Goal: Information Seeking & Learning: Learn about a topic

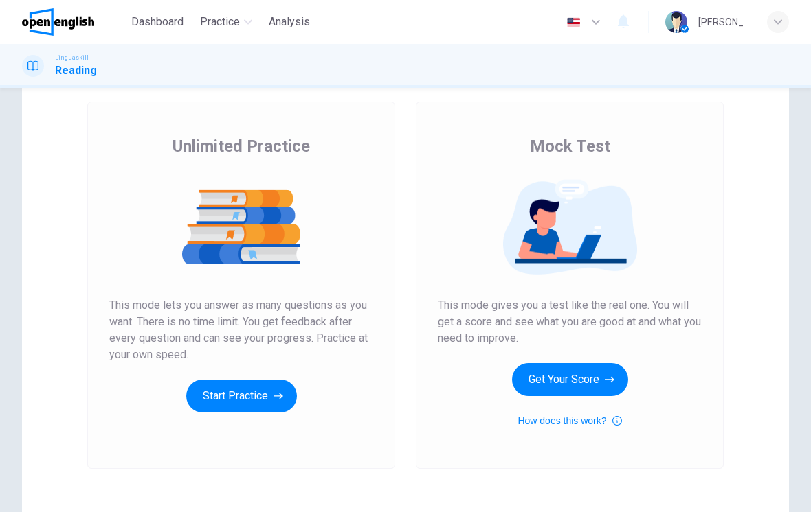
scroll to position [75, 0]
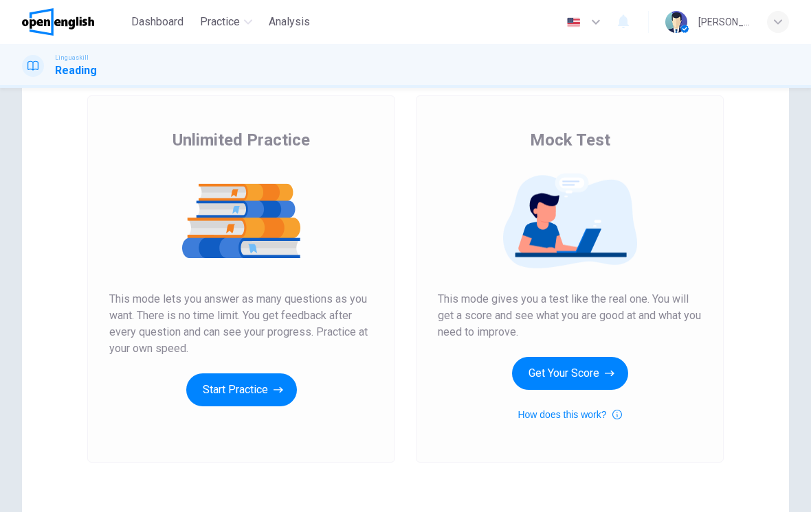
click at [599, 369] on button "Get Your Score" at bounding box center [570, 373] width 116 height 33
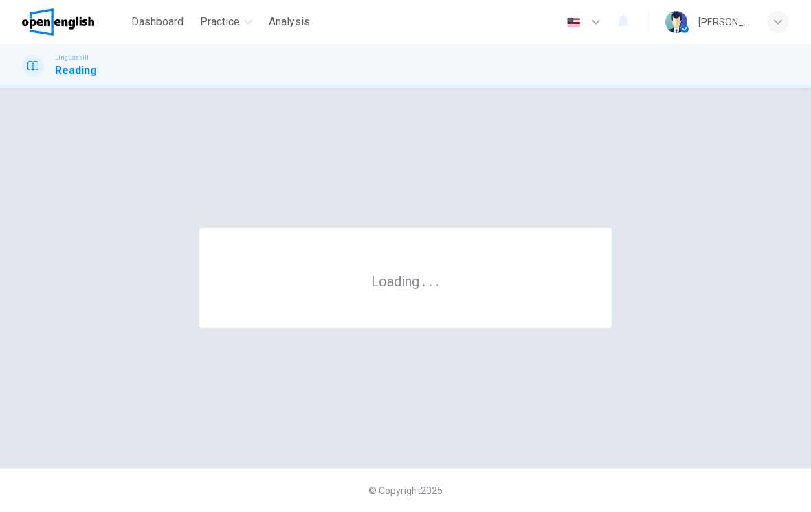
scroll to position [0, 0]
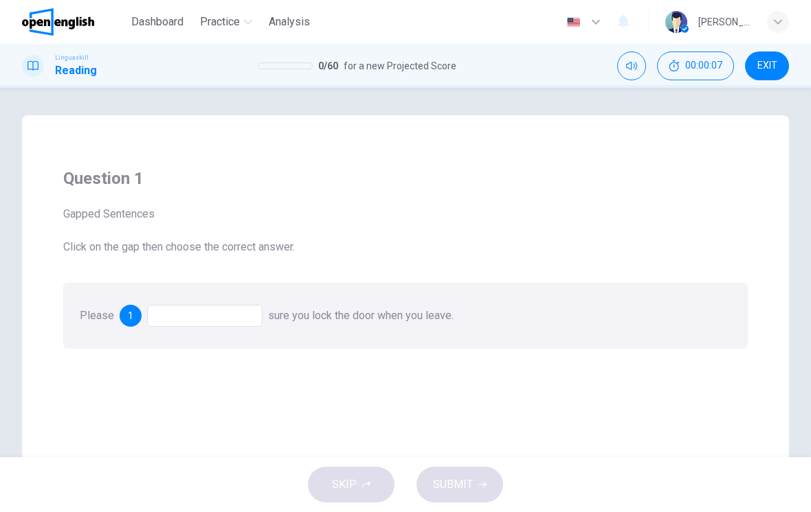
click at [165, 324] on div at bounding box center [204, 316] width 115 height 22
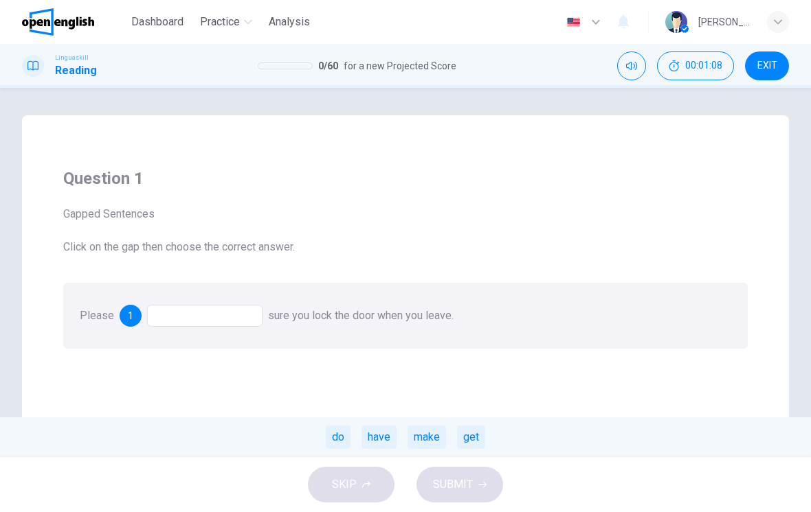
click at [200, 313] on div at bounding box center [204, 316] width 115 height 22
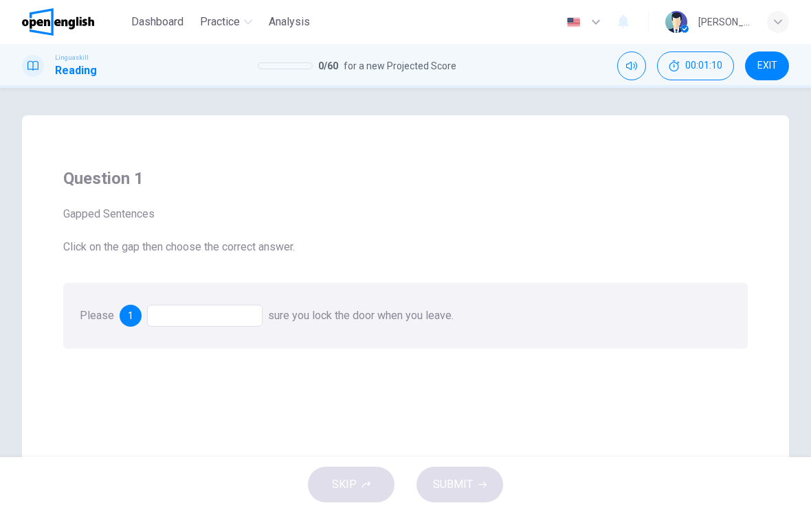
click at [216, 321] on div at bounding box center [204, 316] width 115 height 22
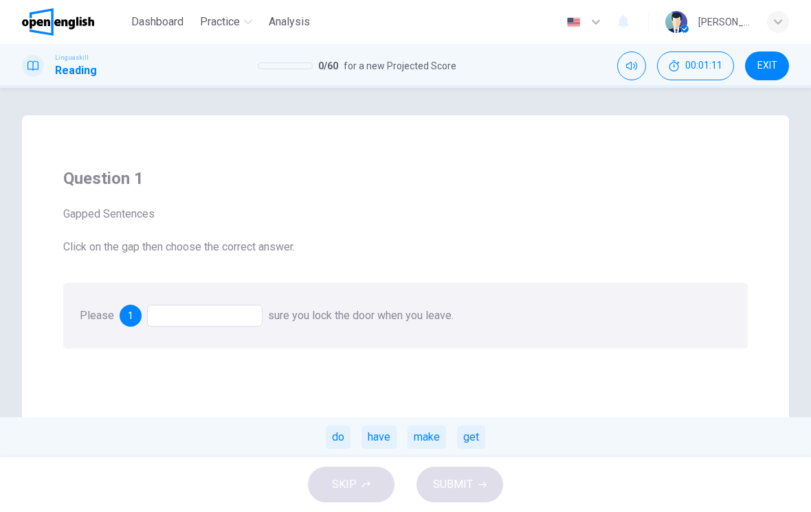
click at [425, 441] on div "make" at bounding box center [426, 437] width 38 height 23
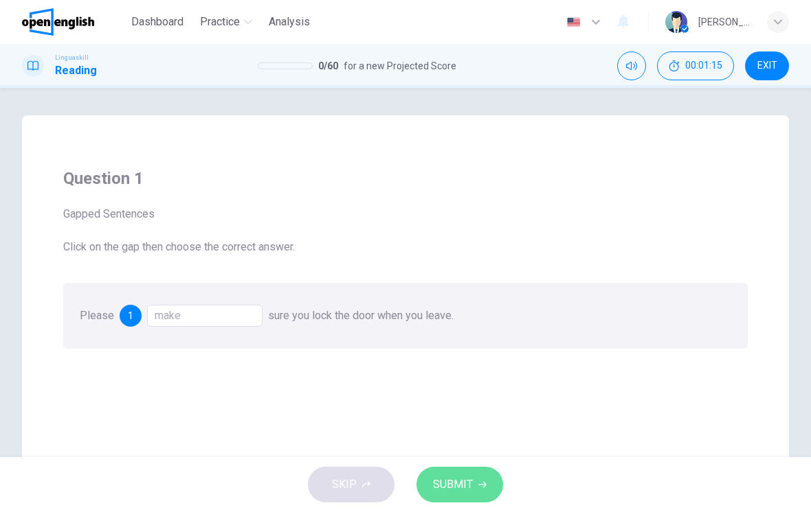
click at [454, 489] on span "SUBMIT" at bounding box center [453, 484] width 40 height 19
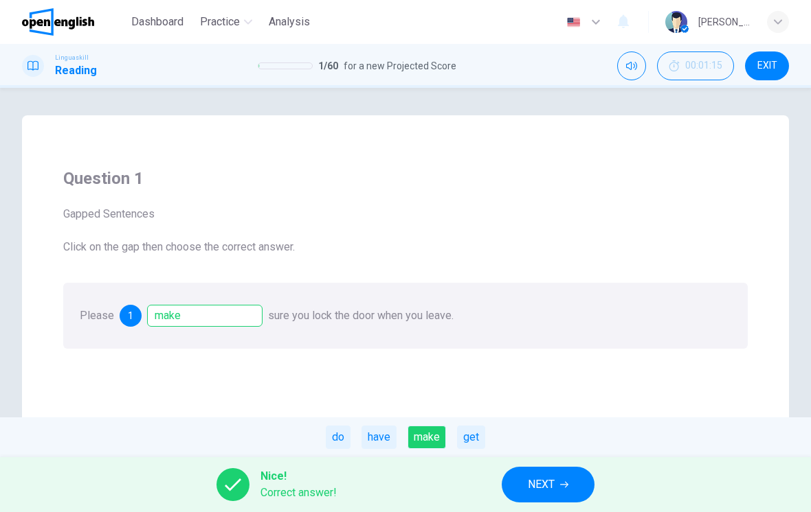
click at [534, 482] on span "NEXT" at bounding box center [541, 484] width 27 height 19
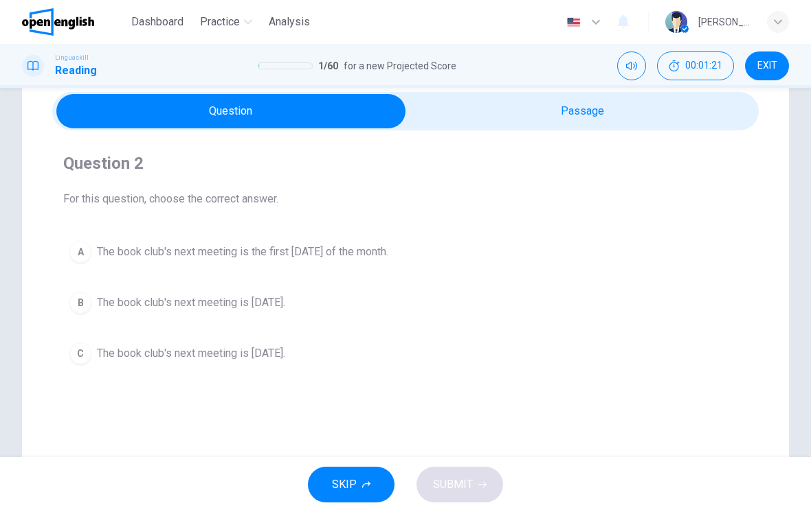
scroll to position [64, 0]
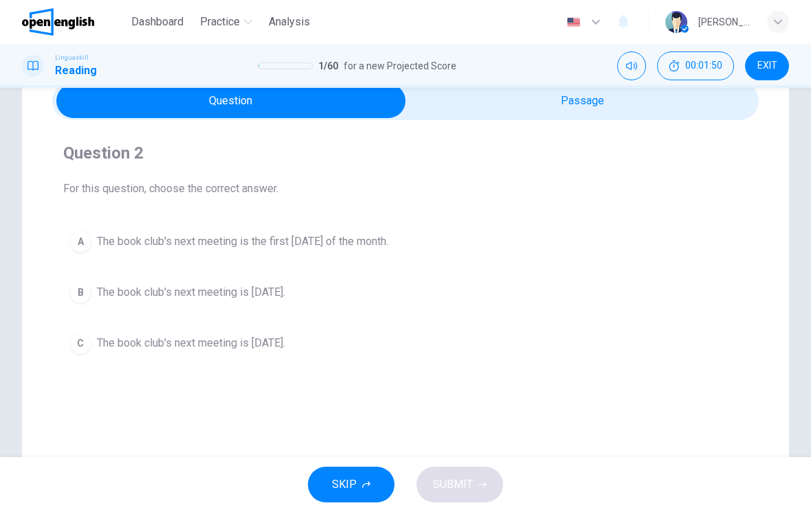
click at [314, 350] on button "C The book club's next meeting is [DATE]." at bounding box center [405, 343] width 684 height 34
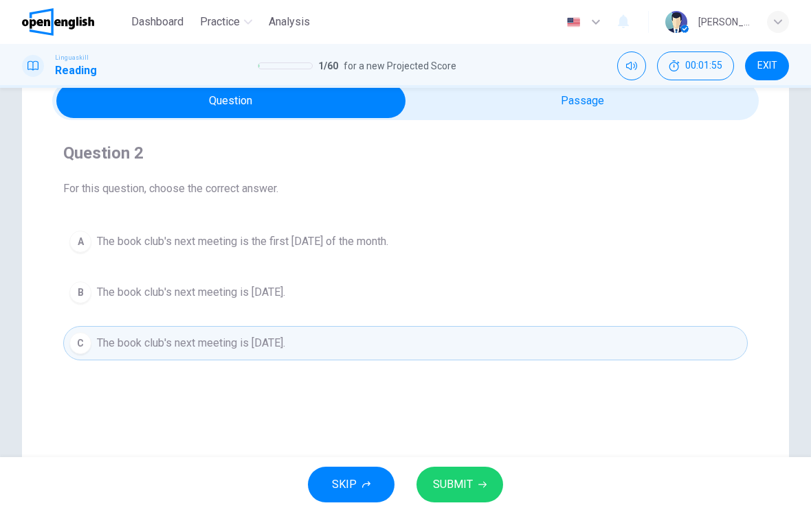
click at [475, 475] on button "SUBMIT" at bounding box center [459, 485] width 87 height 36
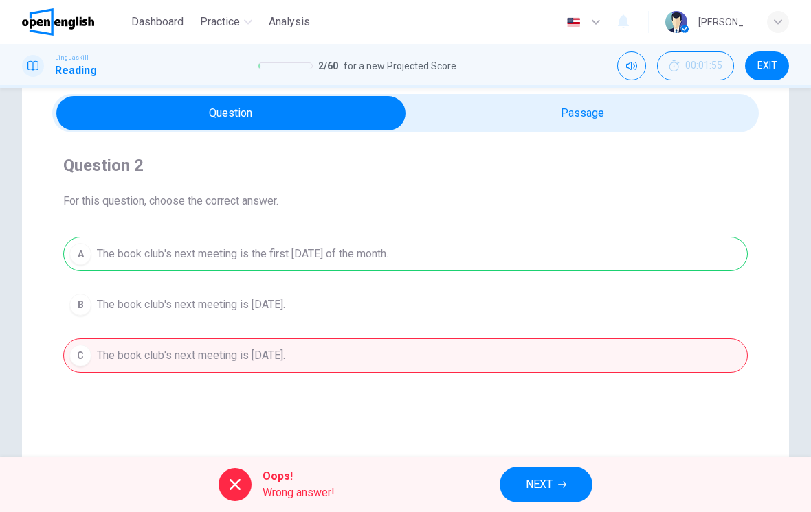
scroll to position [59, 0]
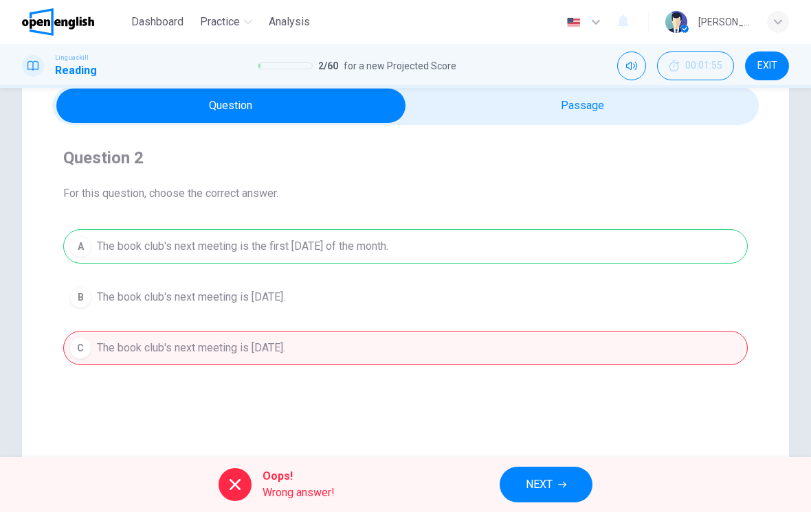
click at [555, 482] on button "NEXT" at bounding box center [545, 485] width 93 height 36
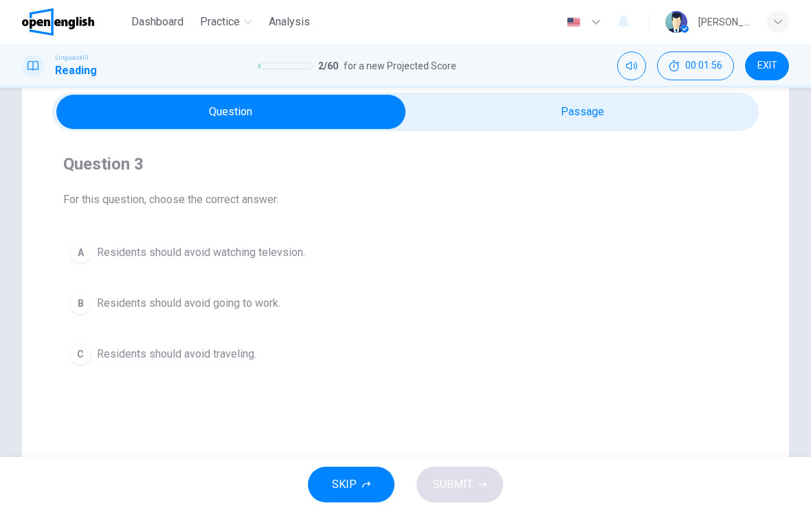
scroll to position [58, 0]
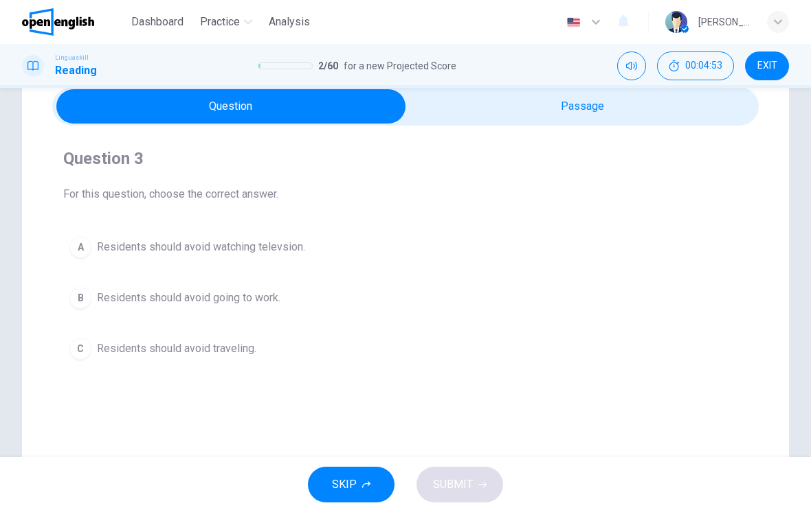
click at [380, 245] on button "A Residents should avoid watching televsion." at bounding box center [405, 247] width 684 height 34
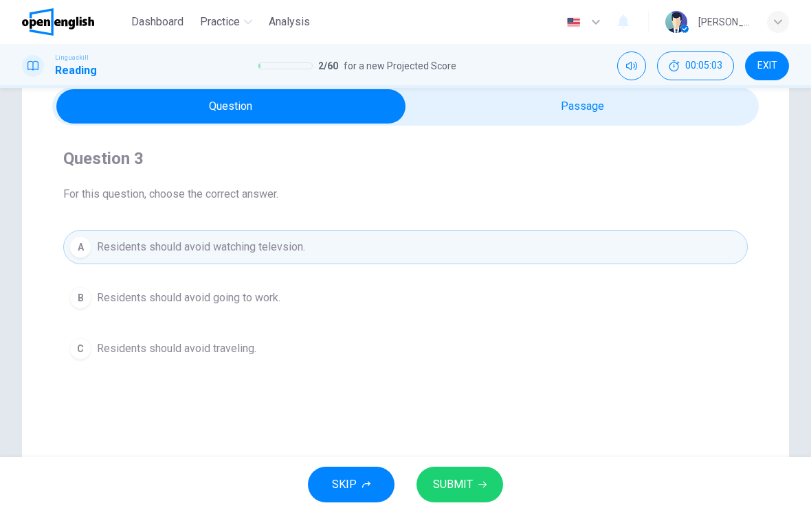
click at [463, 486] on span "SUBMIT" at bounding box center [453, 484] width 40 height 19
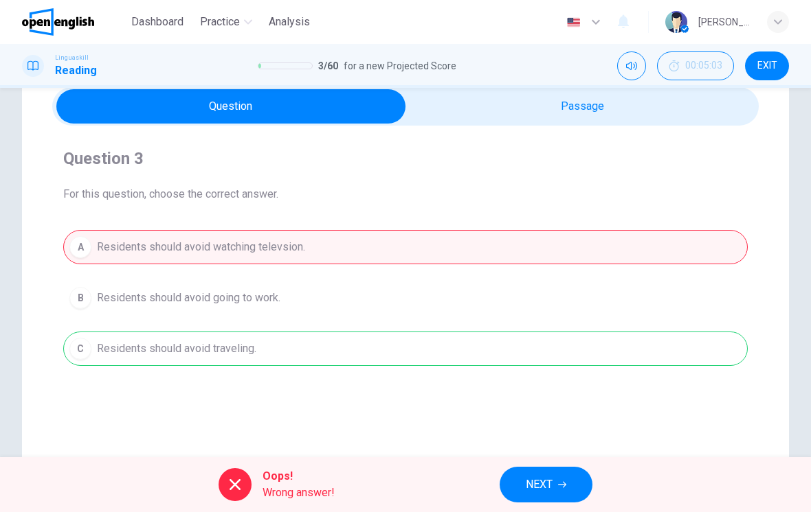
click at [534, 490] on span "NEXT" at bounding box center [539, 484] width 27 height 19
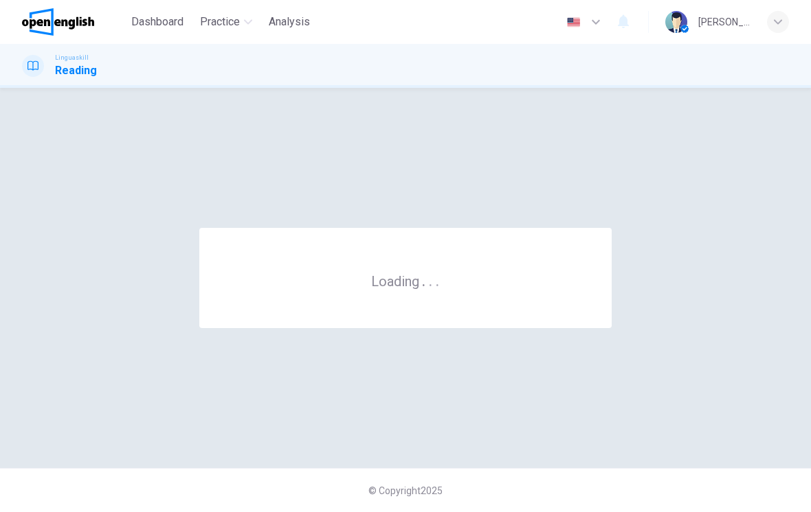
scroll to position [0, 0]
